Goal: Information Seeking & Learning: Learn about a topic

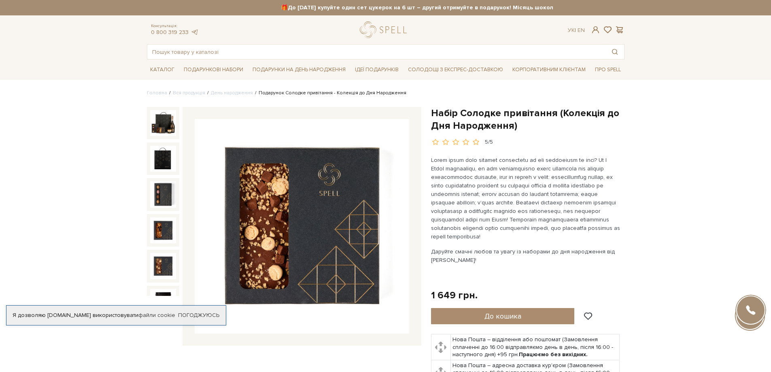
click at [166, 264] on img at bounding box center [163, 266] width 26 height 26
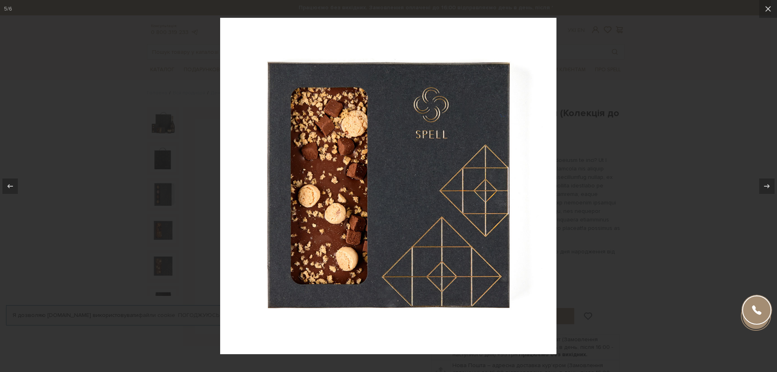
click at [724, 73] on div at bounding box center [388, 186] width 777 height 372
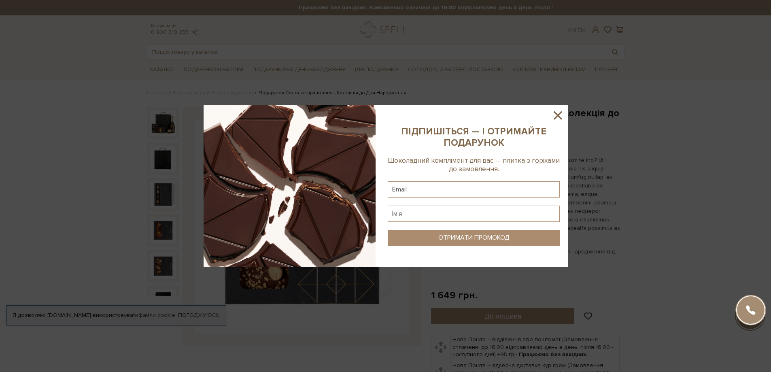
click at [162, 186] on div at bounding box center [385, 186] width 771 height 372
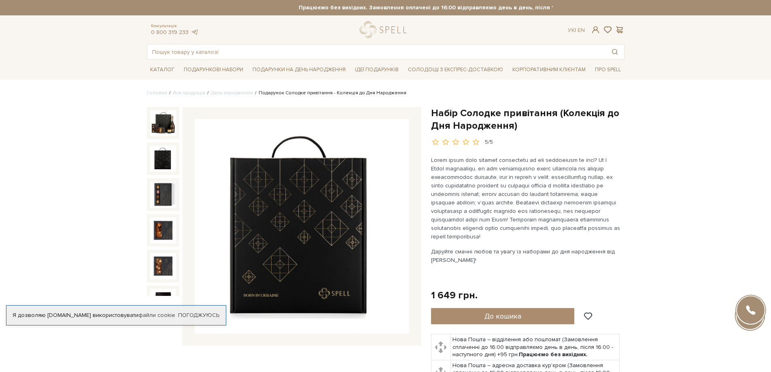
click at [161, 155] on img at bounding box center [163, 159] width 26 height 26
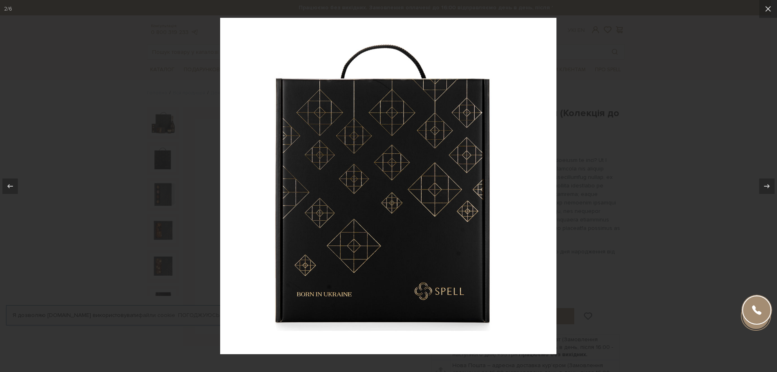
click at [671, 135] on div at bounding box center [388, 186] width 777 height 372
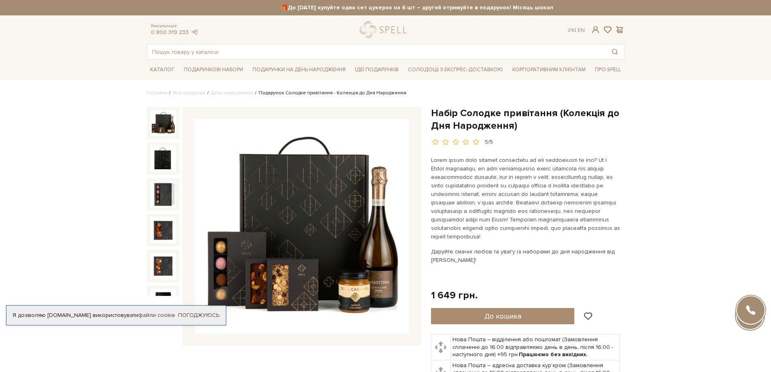
click at [162, 123] on img at bounding box center [163, 123] width 26 height 26
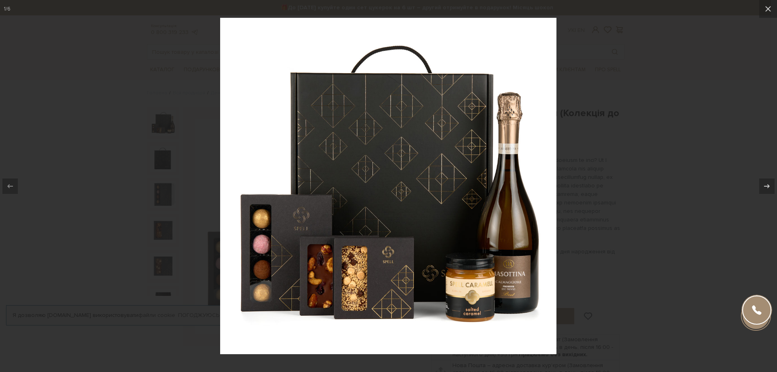
click at [628, 63] on div at bounding box center [388, 186] width 777 height 372
